Goal: Transaction & Acquisition: Purchase product/service

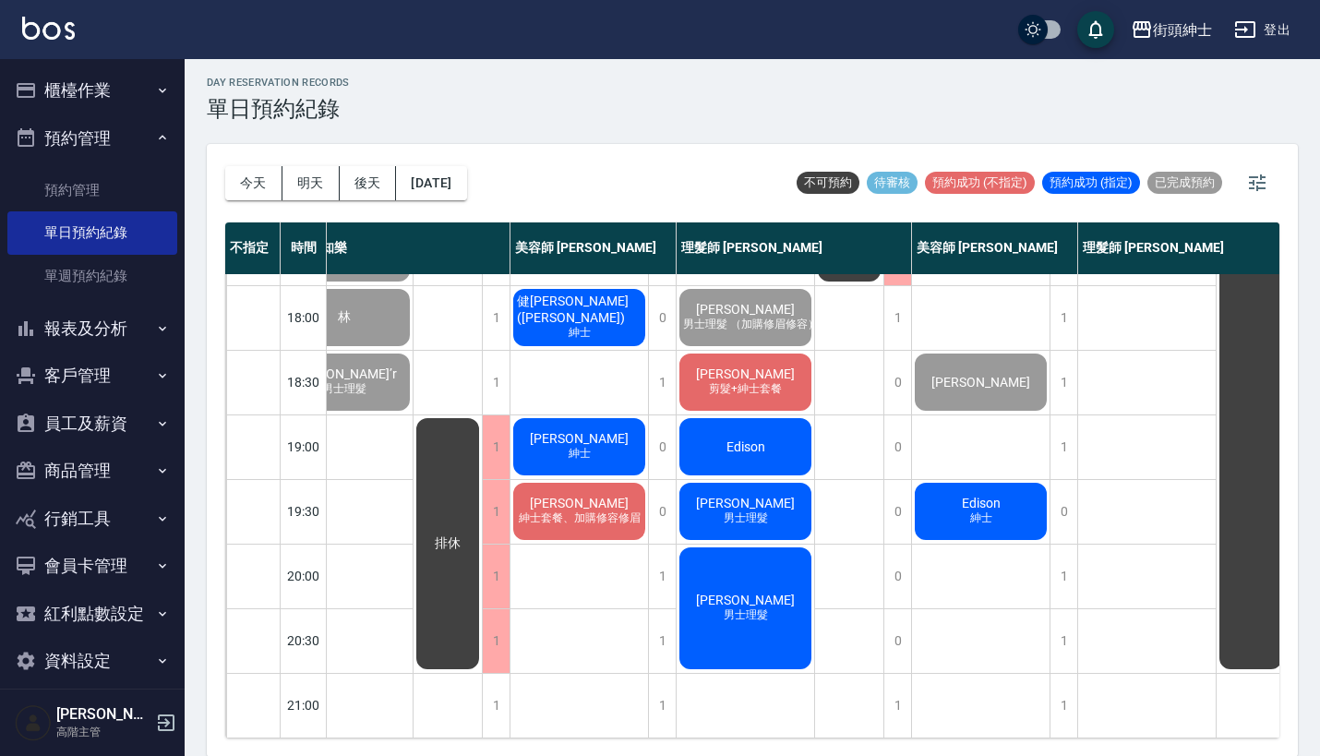
scroll to position [908, 52]
click at [1026, 498] on div "Edison 紳士" at bounding box center [981, 511] width 138 height 63
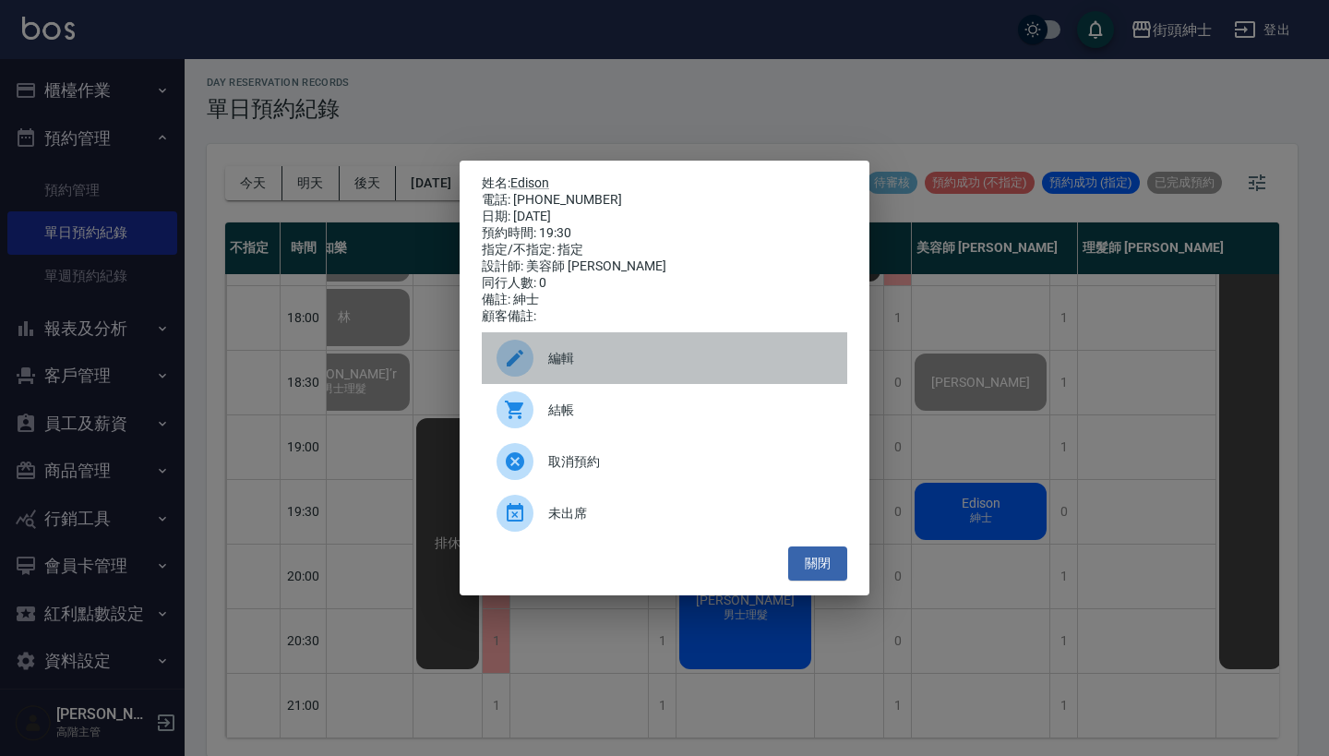
click at [666, 348] on div "編輯" at bounding box center [665, 358] width 366 height 52
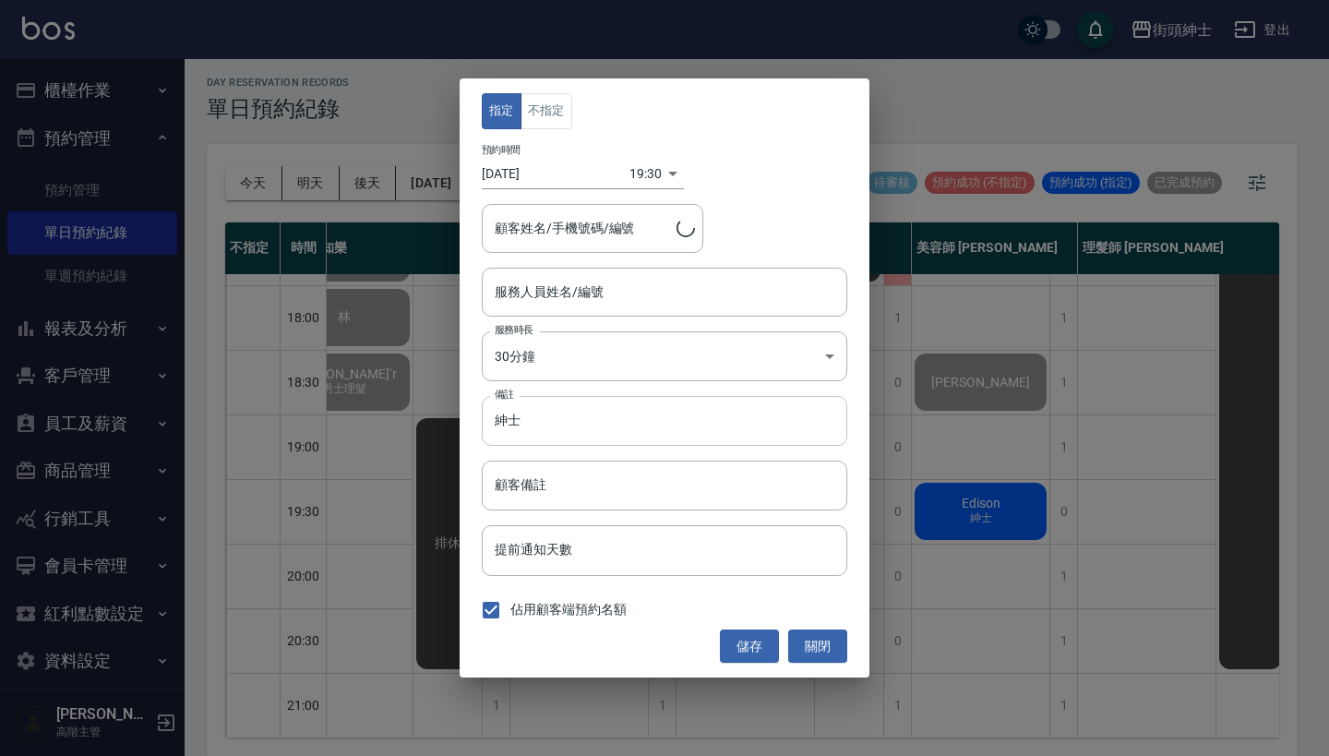
type input "Edison/0909718345"
type input "美容師 [PERSON_NAME](無代號)"
click at [658, 426] on input "紳士" at bounding box center [665, 421] width 366 height 50
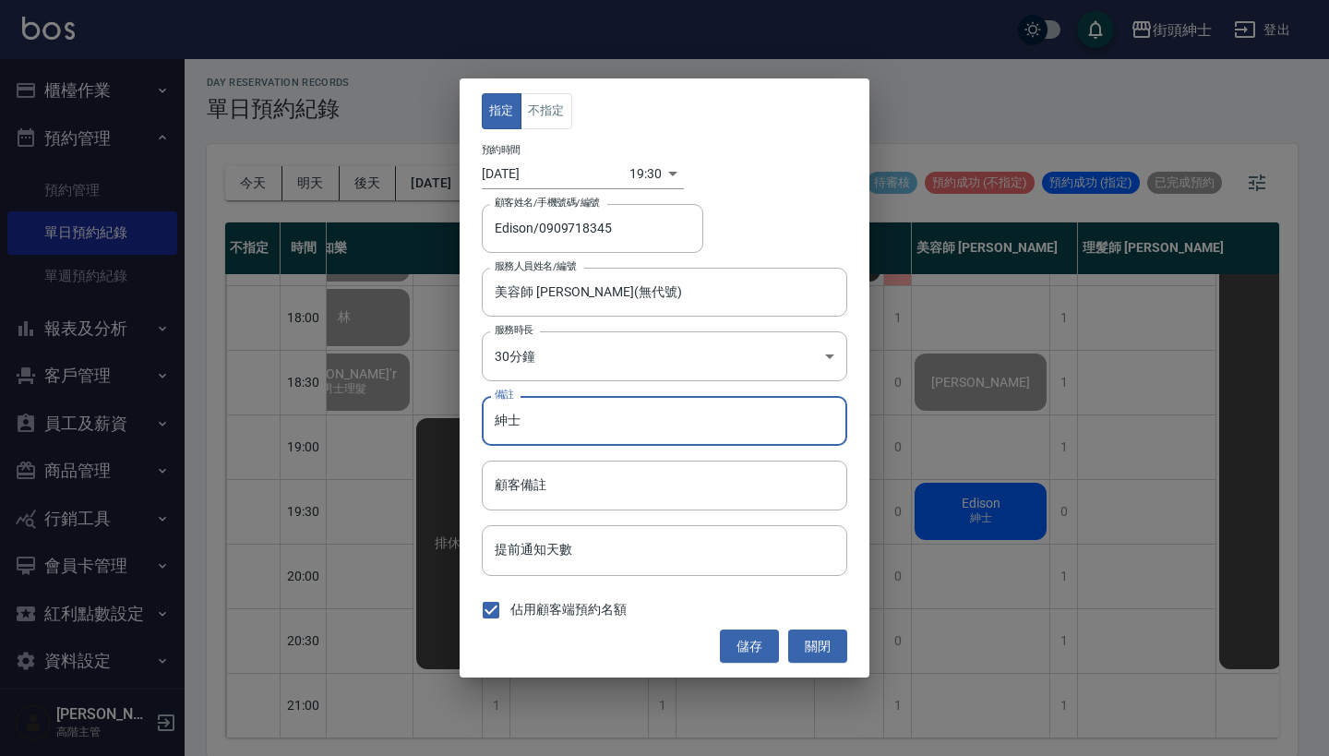
type input "紳"
type input "尊榮"
click at [739, 647] on button "儲存" at bounding box center [749, 647] width 59 height 34
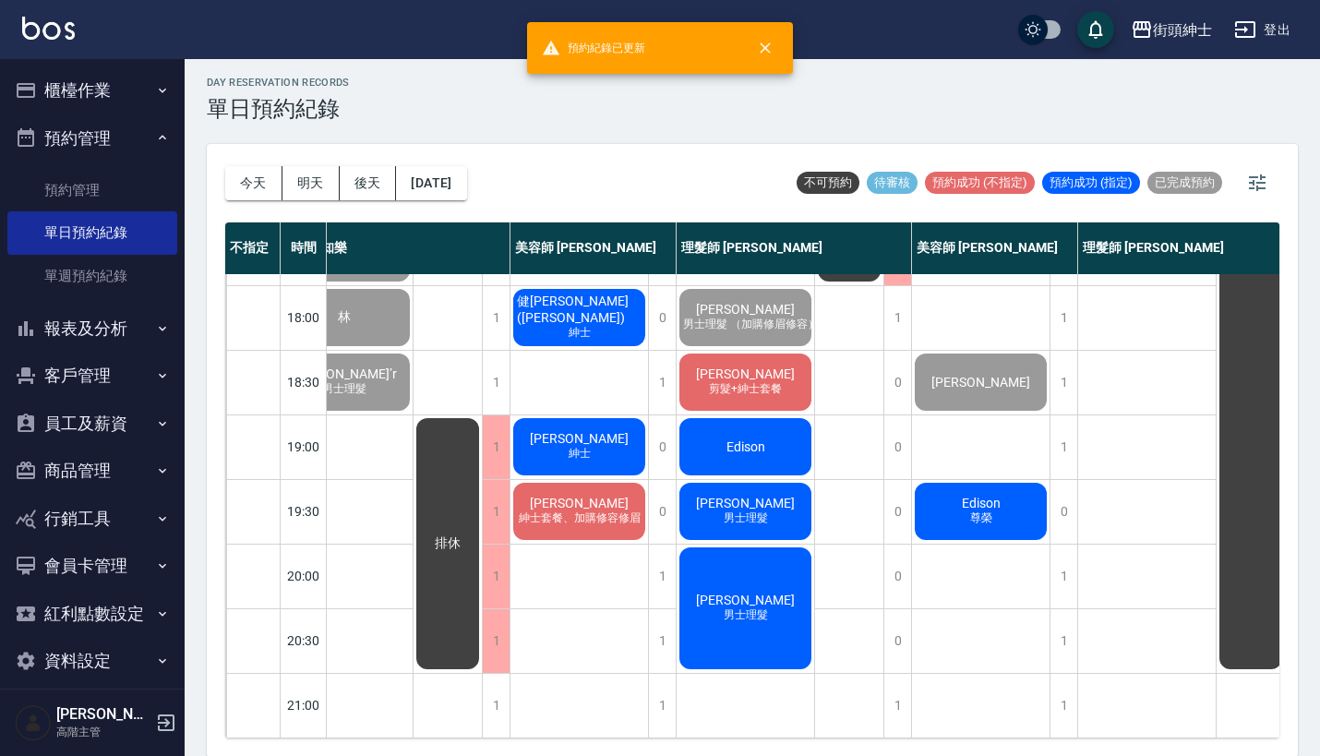
click at [984, 510] on span "尊榮" at bounding box center [981, 518] width 30 height 16
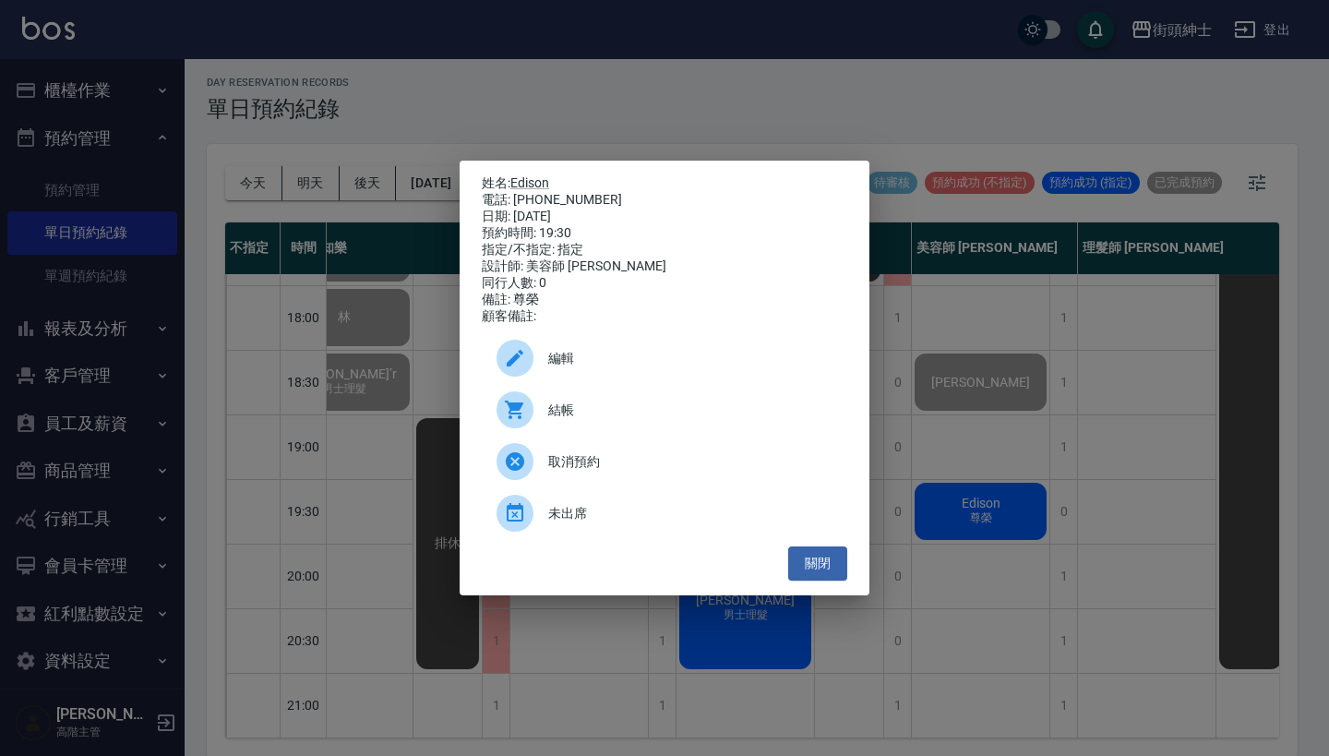
click at [646, 418] on span "結帳" at bounding box center [690, 410] width 284 height 19
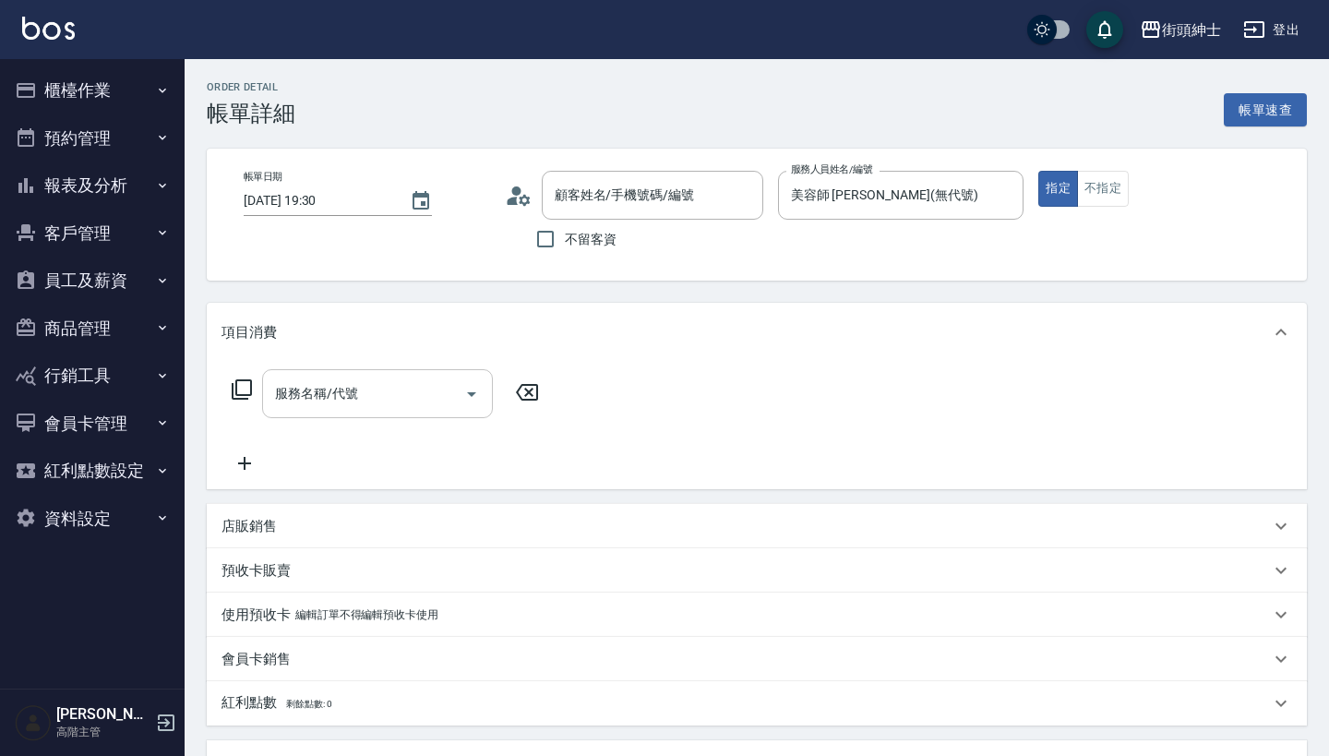
click at [373, 401] on input "服務名稱/代號" at bounding box center [363, 394] width 186 height 32
type input "Edison/0909718345/null"
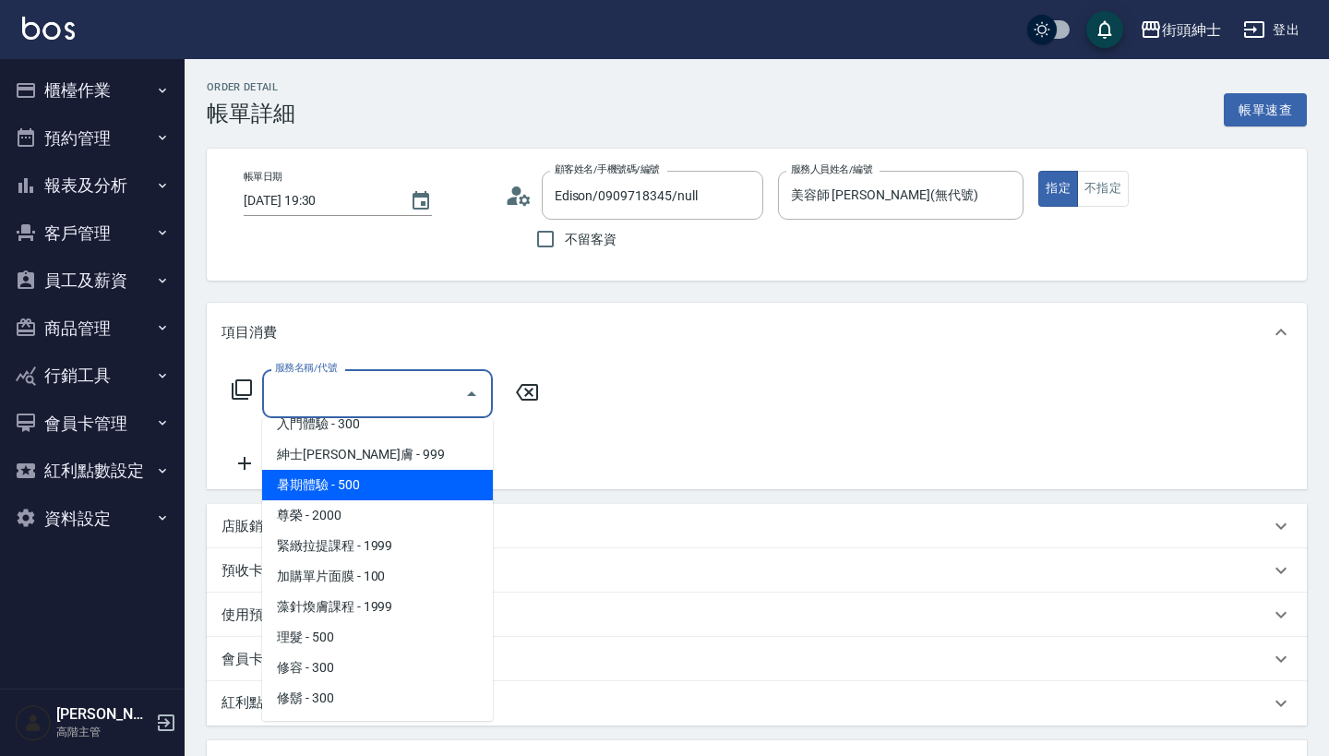
scroll to position [169, 0]
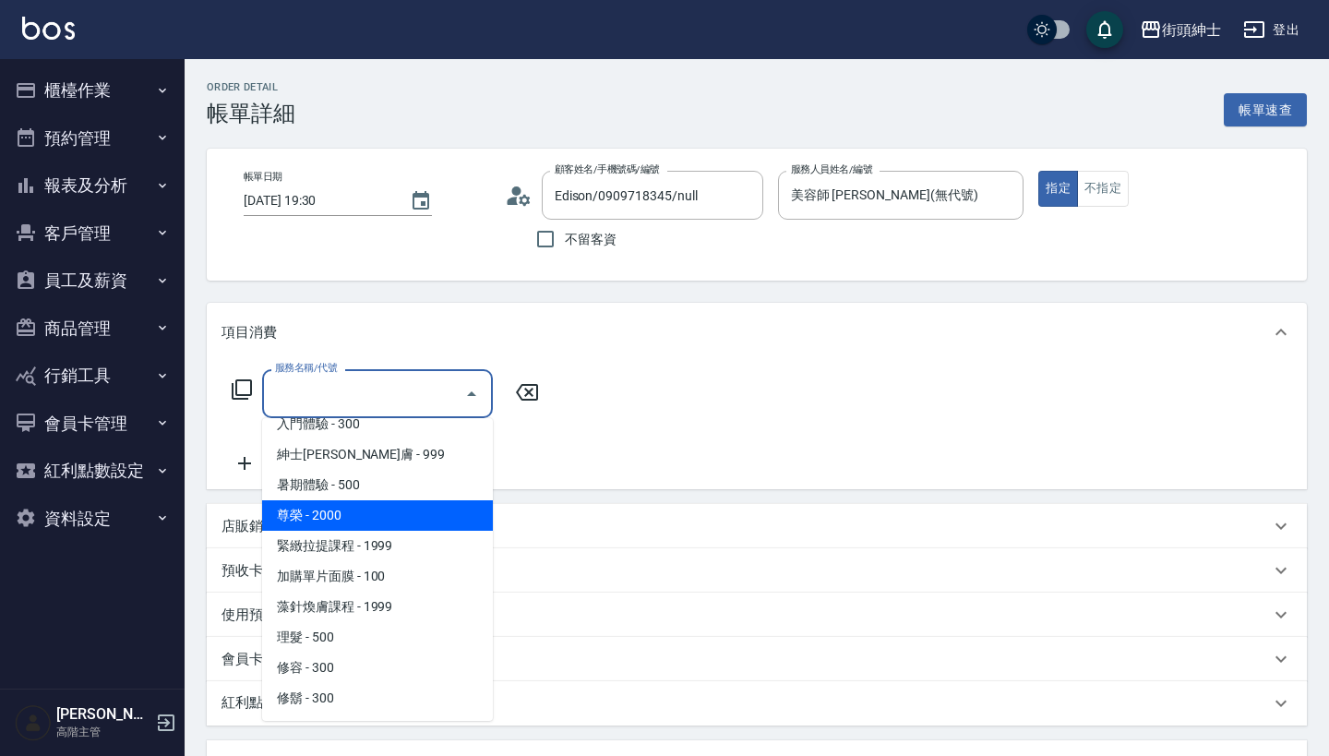
click at [438, 513] on span "尊榮 - 2000" at bounding box center [377, 515] width 231 height 30
type input "尊榮"
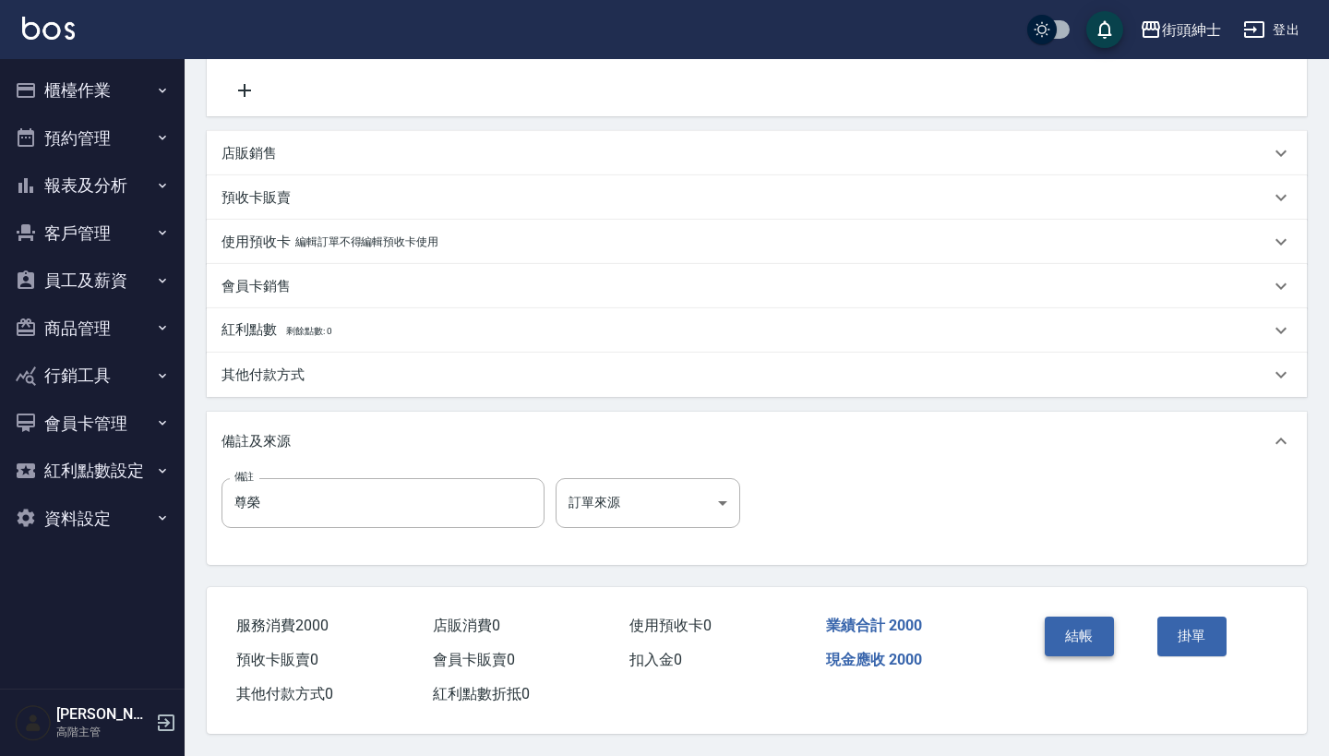
scroll to position [382, 0]
click at [1095, 623] on button "結帳" at bounding box center [1079, 636] width 69 height 39
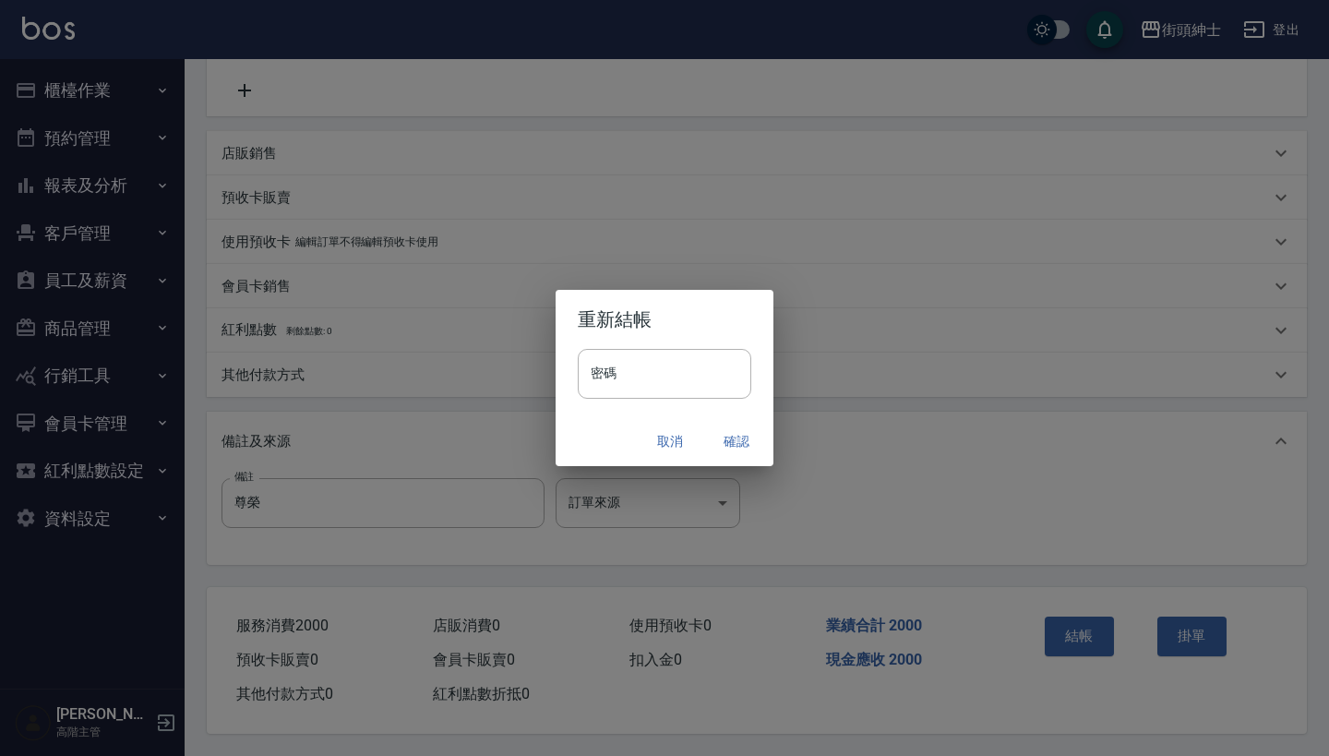
click at [740, 434] on button "確認" at bounding box center [736, 442] width 59 height 34
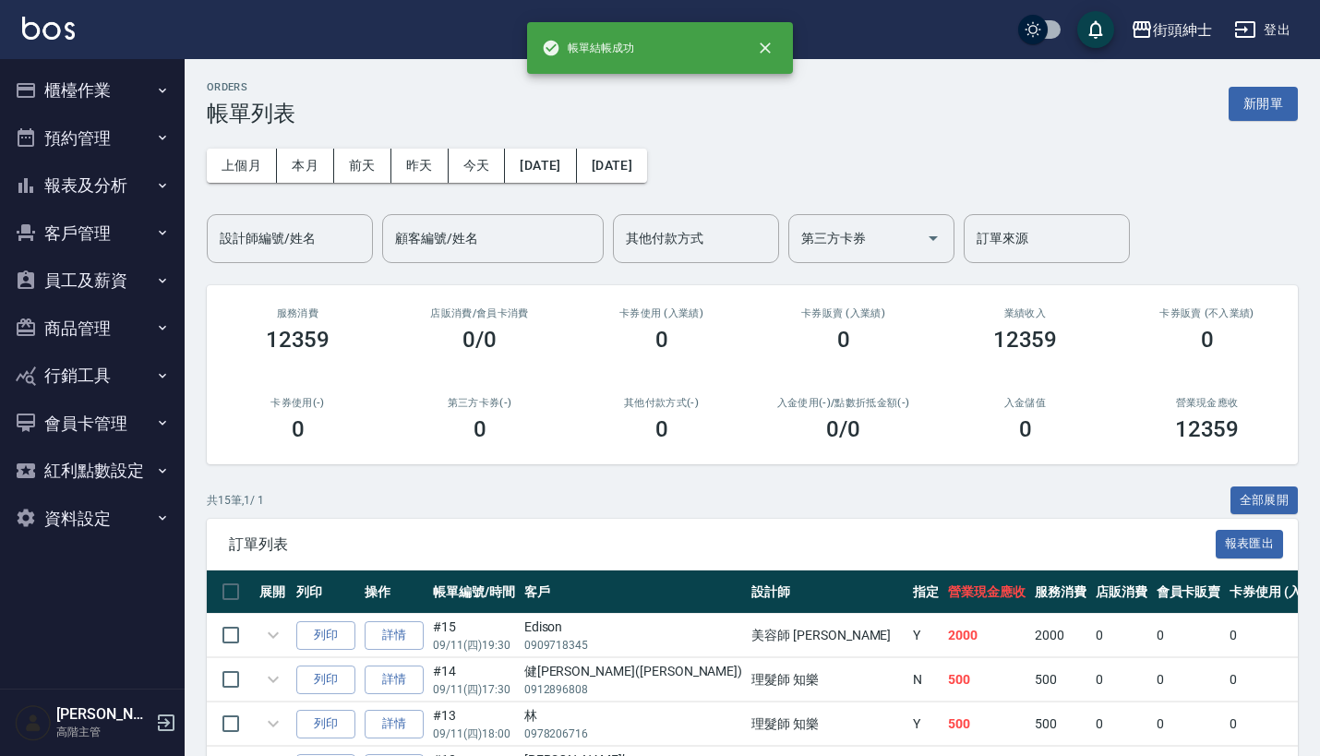
click at [91, 137] on button "預約管理" at bounding box center [92, 138] width 170 height 48
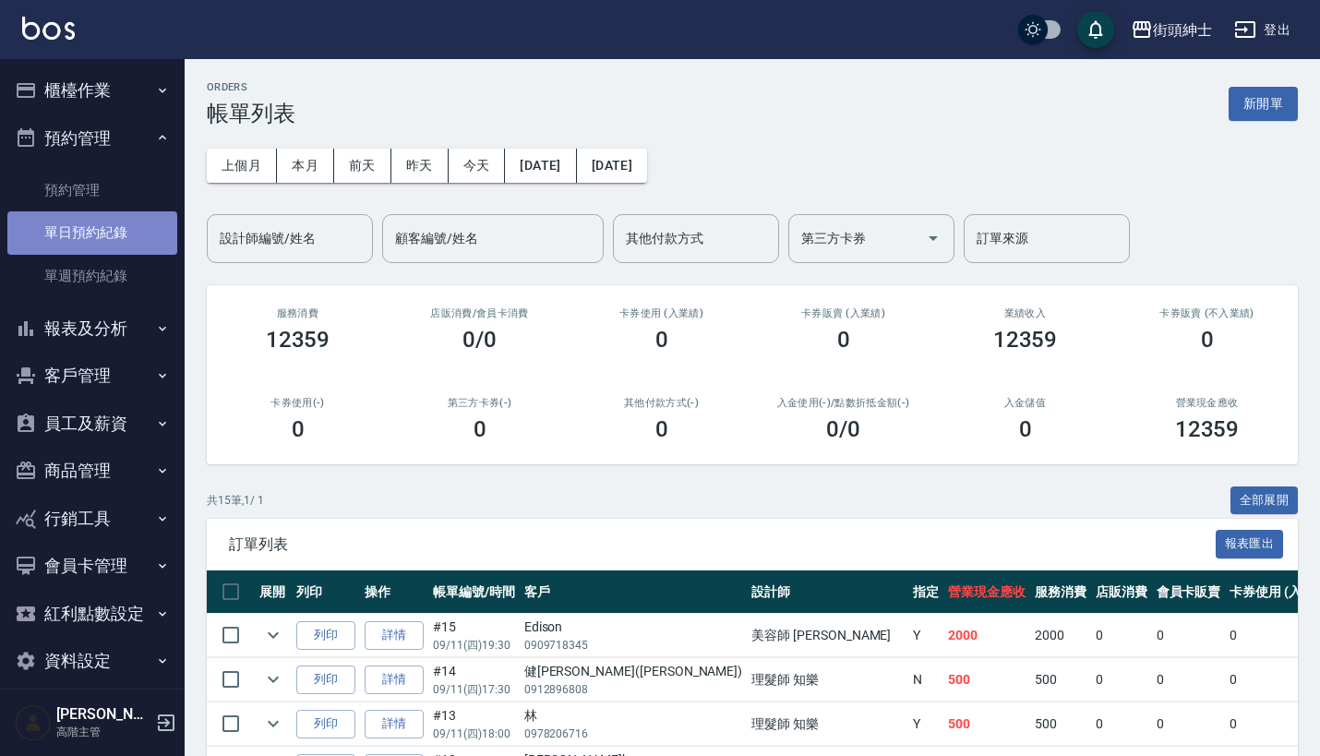
click at [124, 245] on link "單日預約紀錄" at bounding box center [92, 232] width 170 height 42
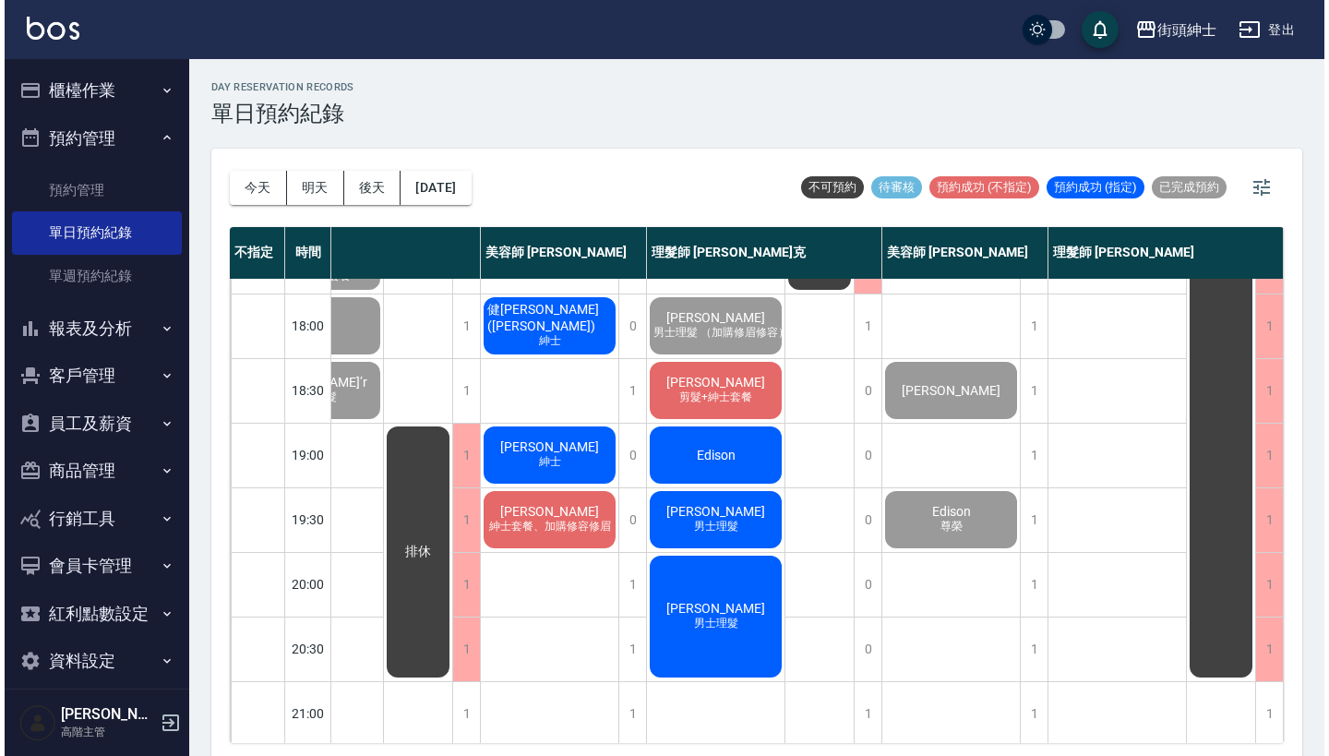
scroll to position [888, 95]
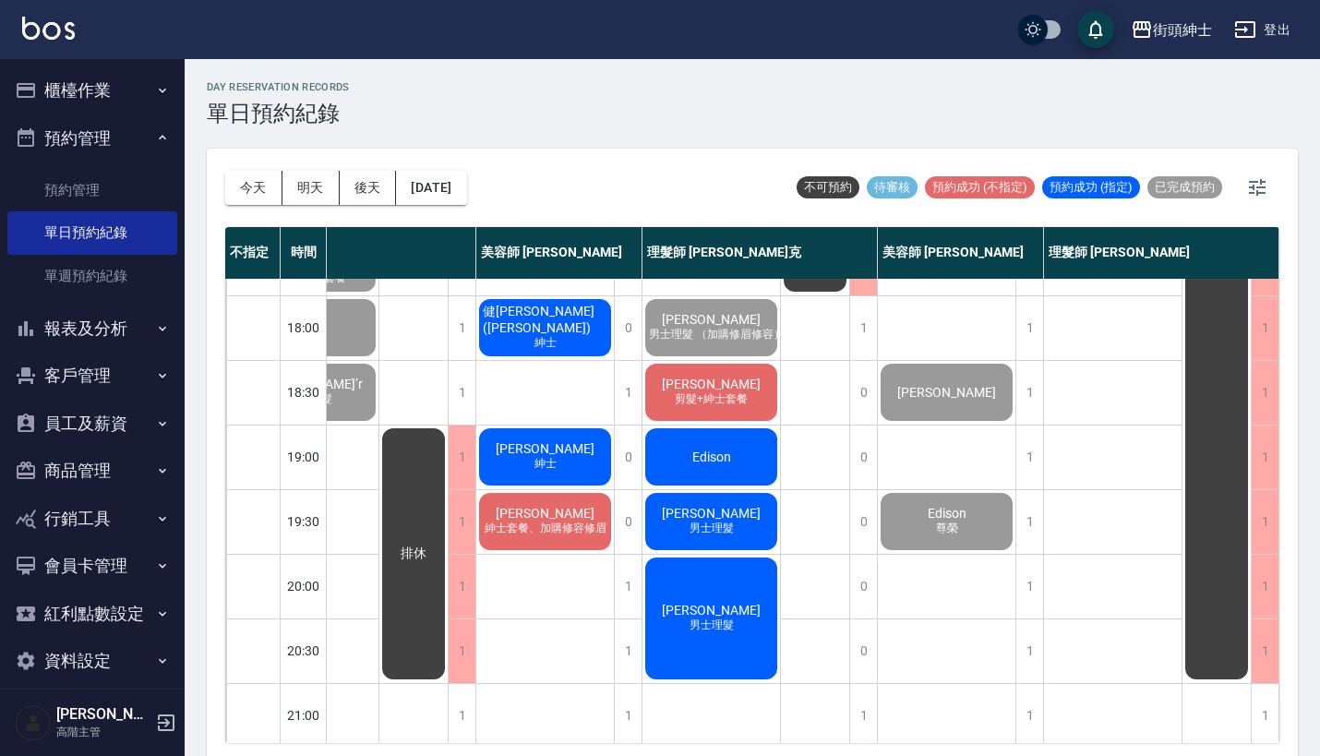
click at [732, 458] on div "Edison" at bounding box center [711, 457] width 138 height 63
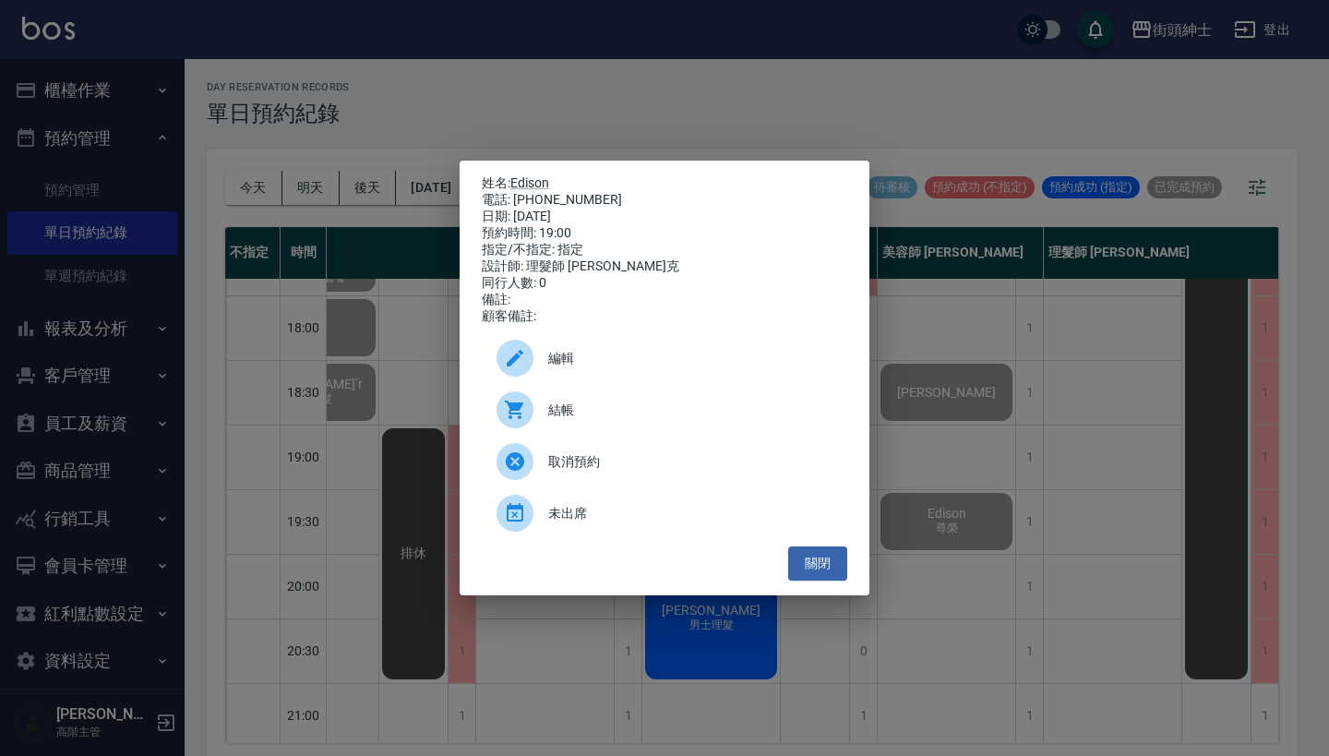
click at [688, 414] on span "結帳" at bounding box center [690, 410] width 284 height 19
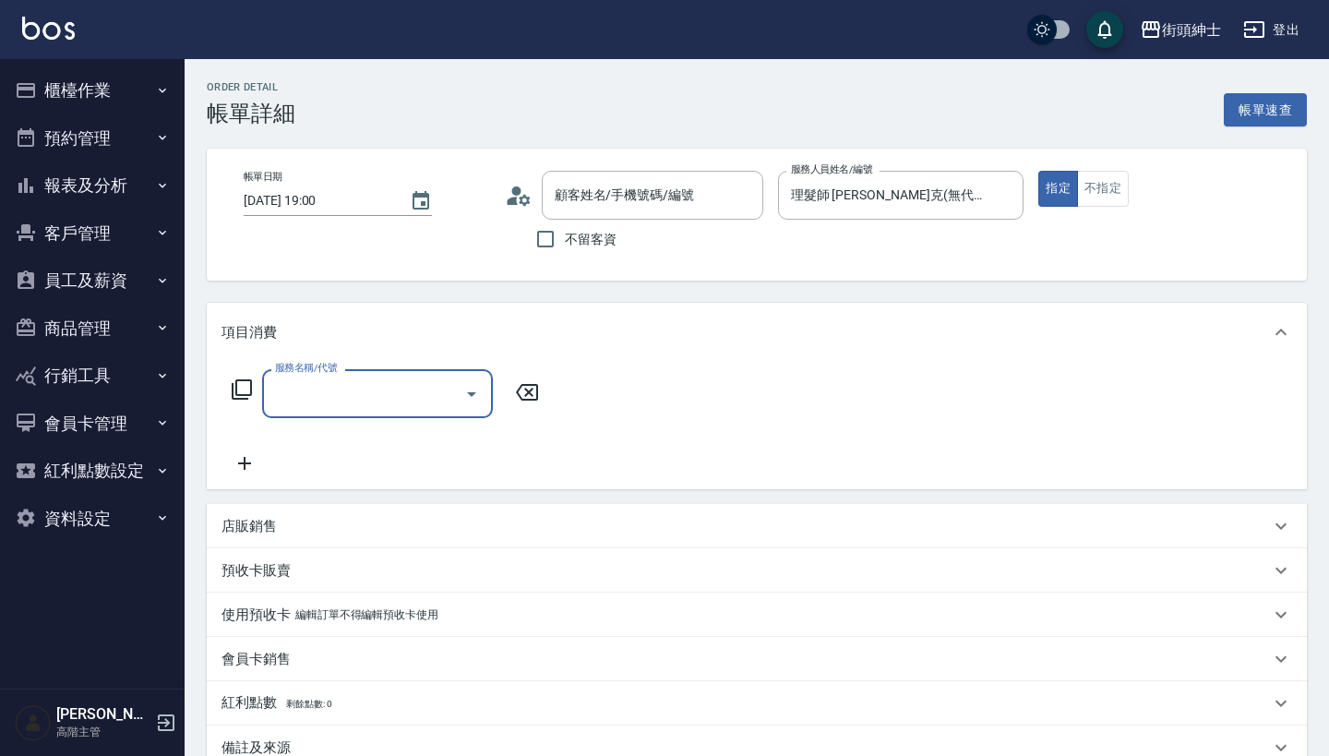
type input "Edison/0909718345/null"
click at [463, 394] on icon "Open" at bounding box center [472, 394] width 22 height 22
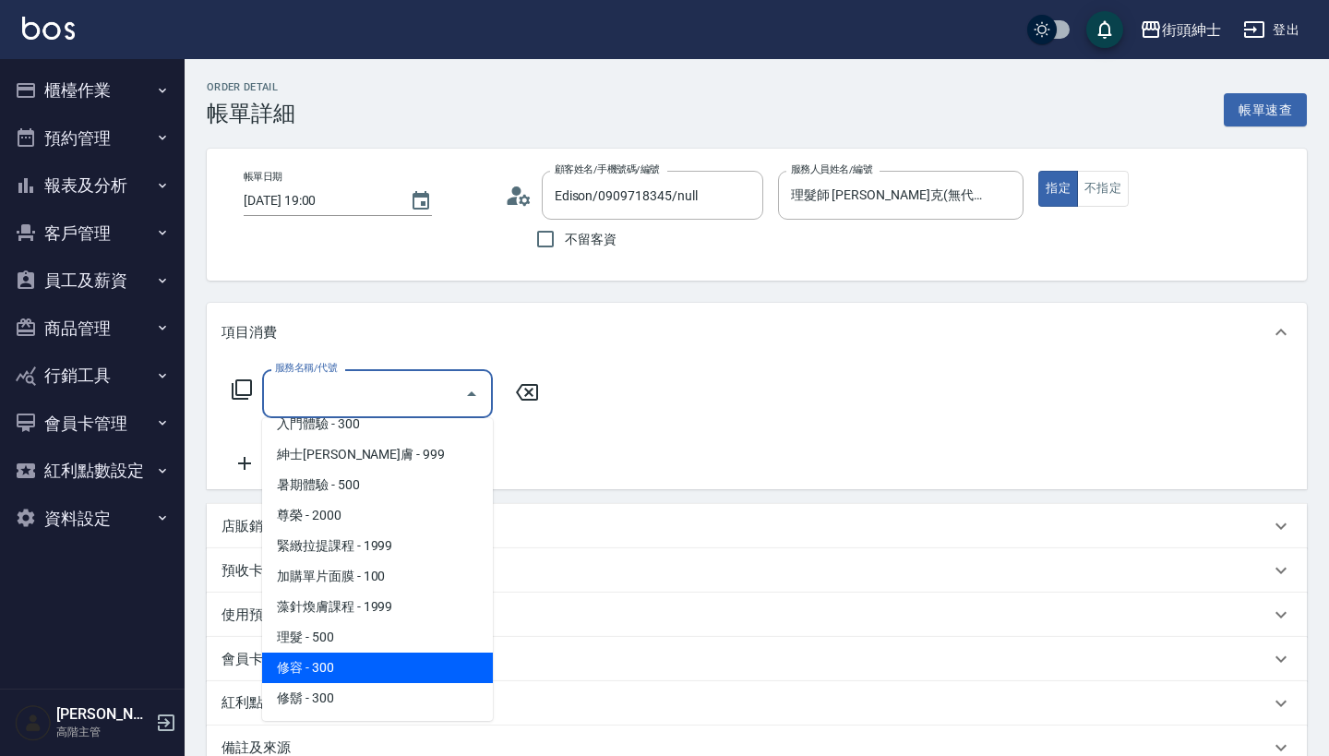
scroll to position [169, 0]
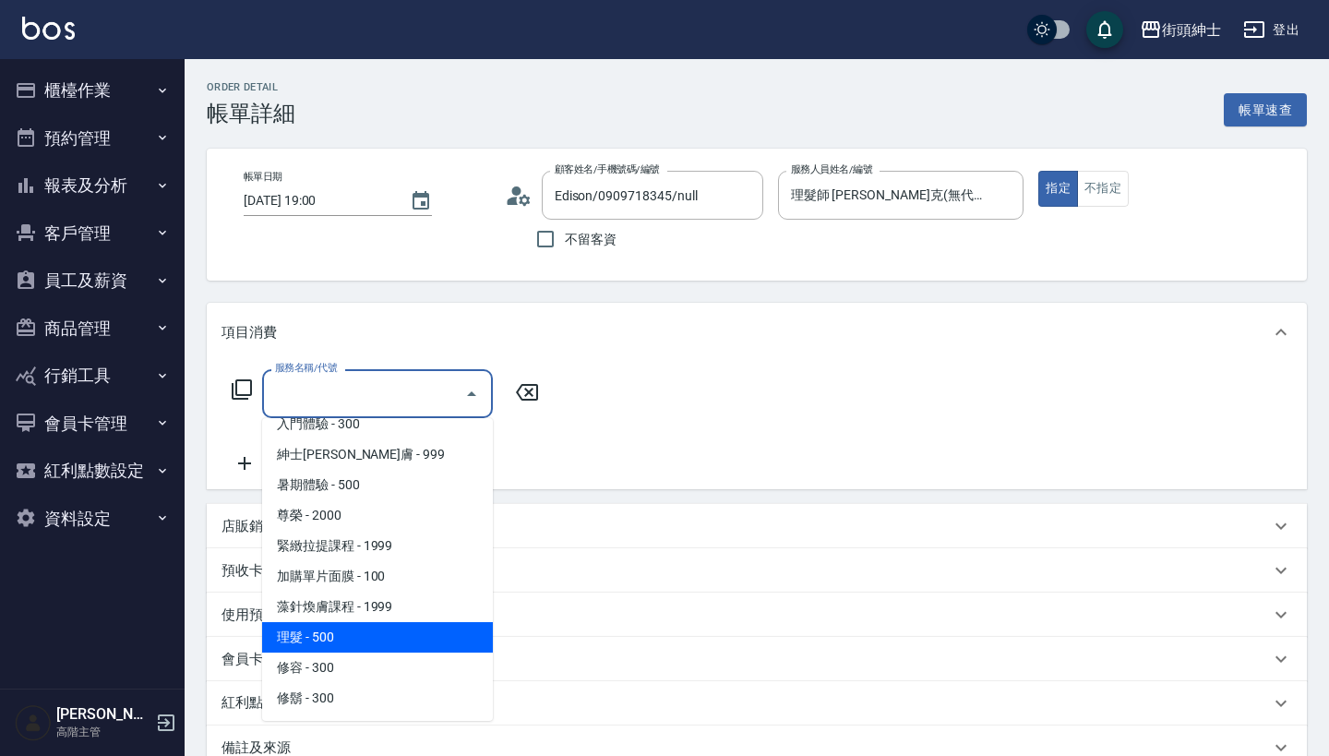
click at [396, 630] on span "理髮 - 500" at bounding box center [377, 637] width 231 height 30
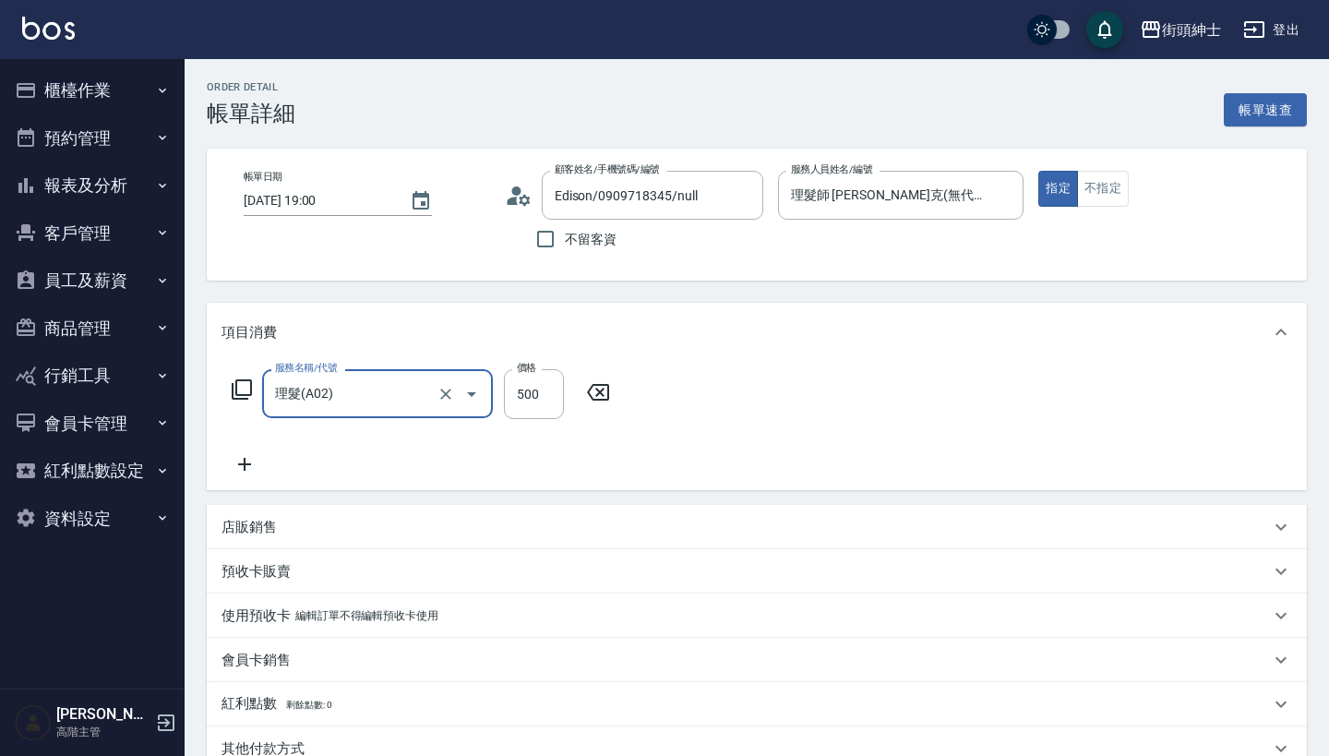
type input "理髮(A02)"
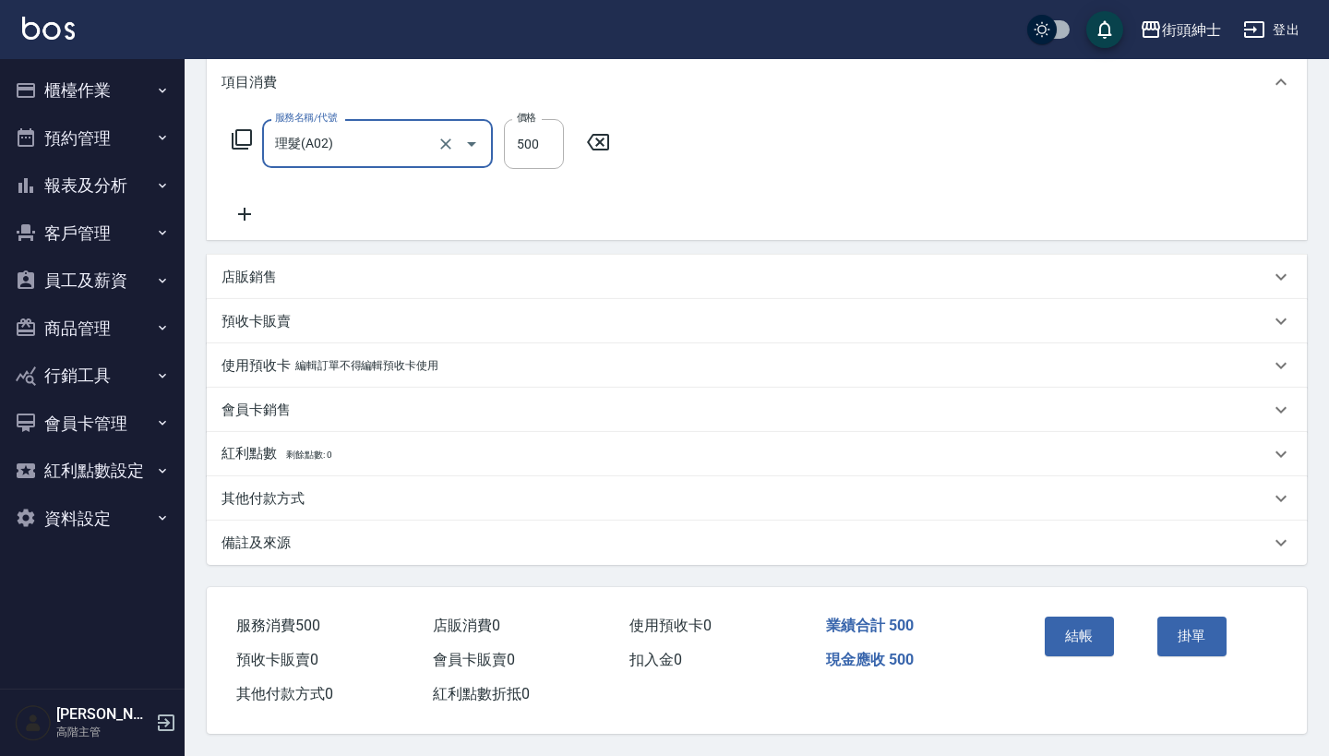
scroll to position [258, 0]
click at [1098, 617] on button "結帳" at bounding box center [1079, 636] width 69 height 39
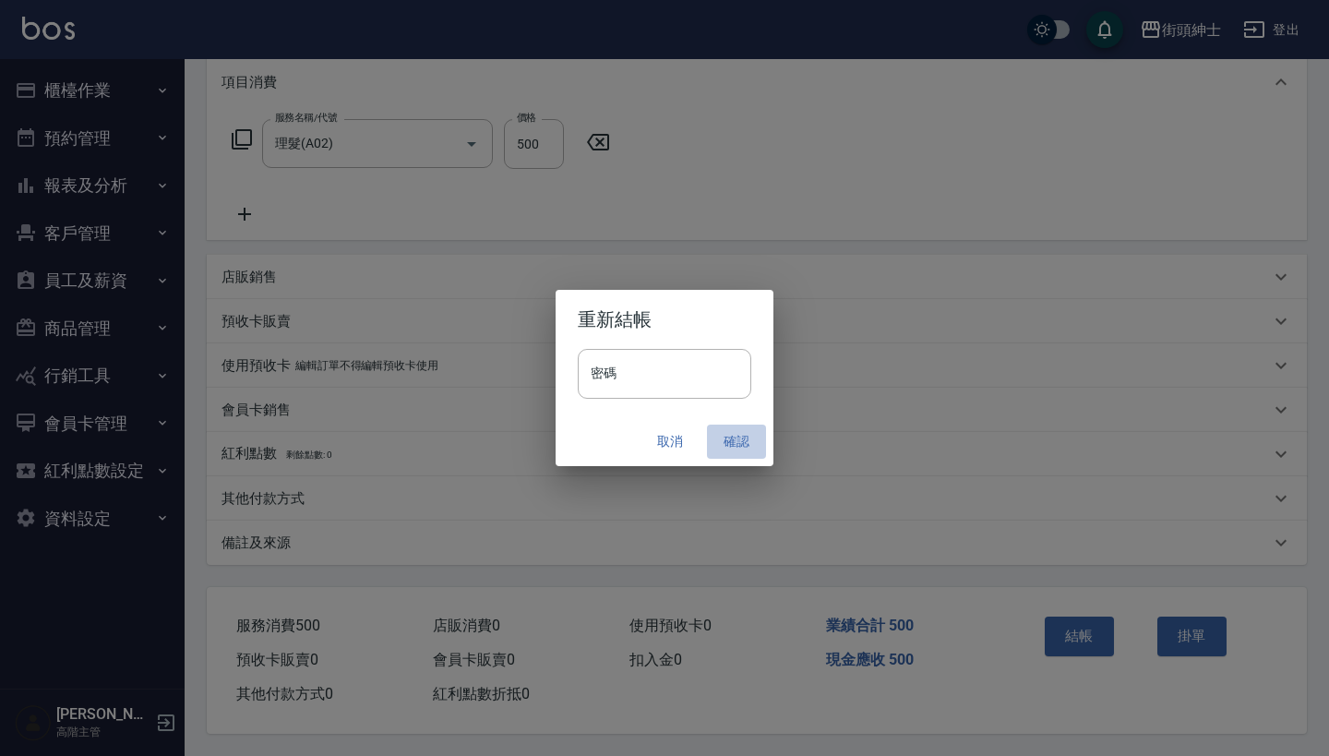
click at [732, 438] on button "確認" at bounding box center [736, 442] width 59 height 34
